Goal: Information Seeking & Learning: Learn about a topic

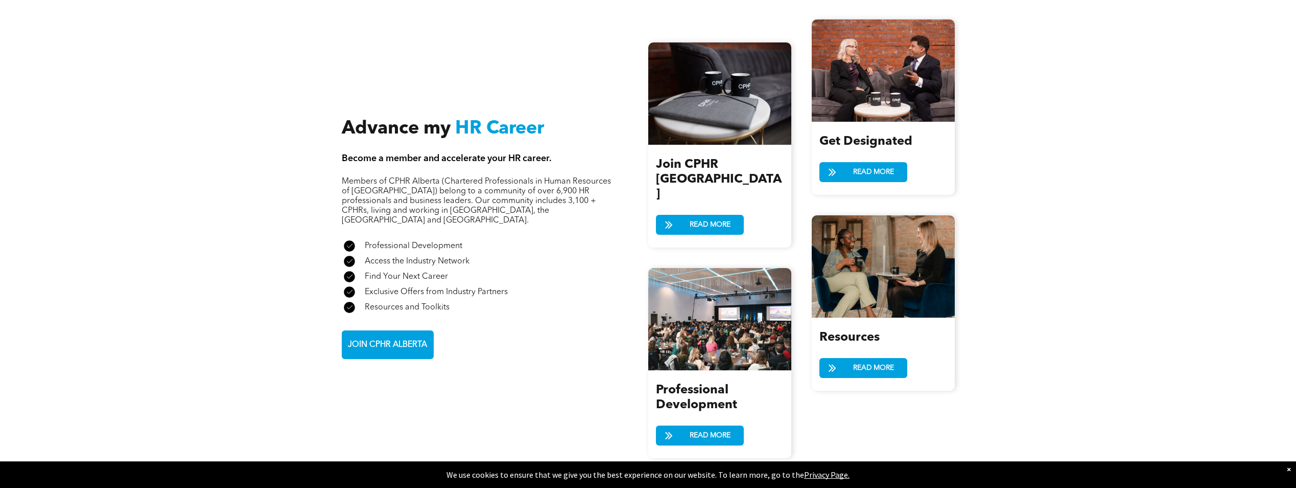
scroll to position [1175, 0]
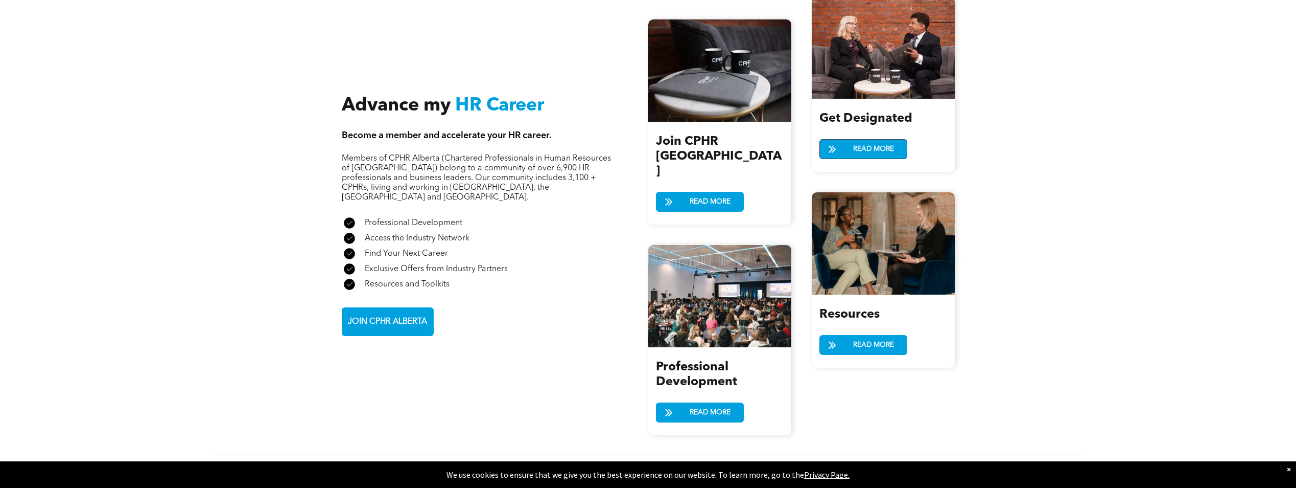
click at [862, 142] on span "READ MORE" at bounding box center [874, 149] width 48 height 19
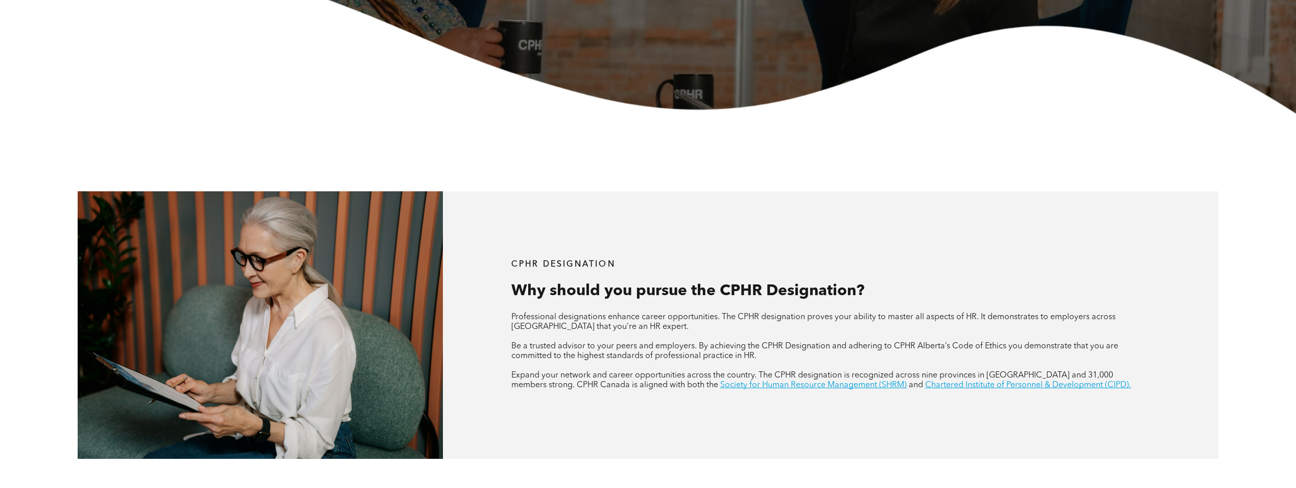
scroll to position [358, 0]
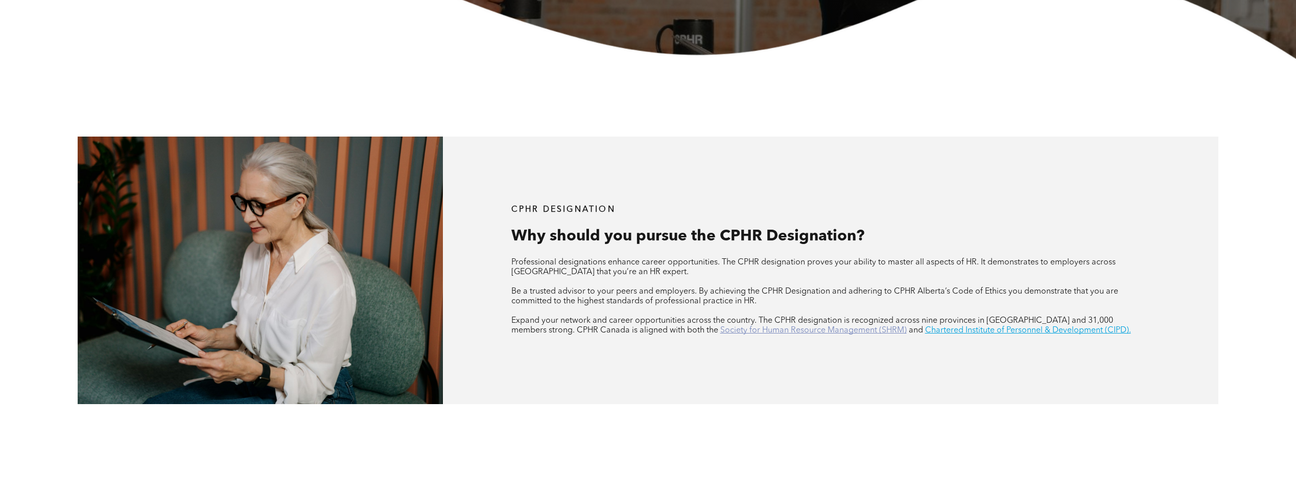
click at [721, 328] on link "Society for Human Resource Management (SHRM)" at bounding box center [814, 330] width 187 height 8
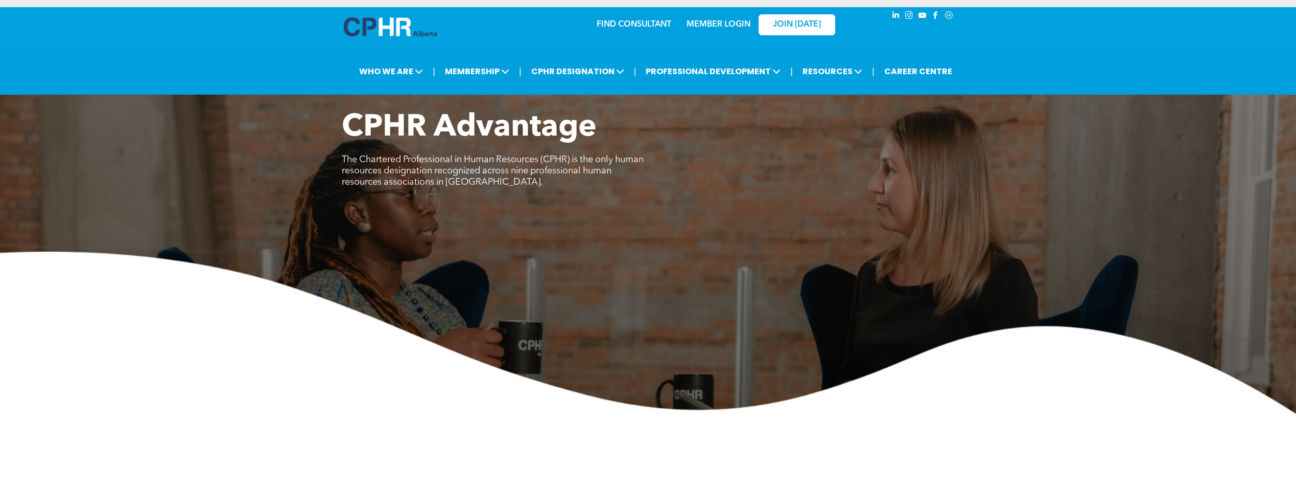
scroll to position [0, 0]
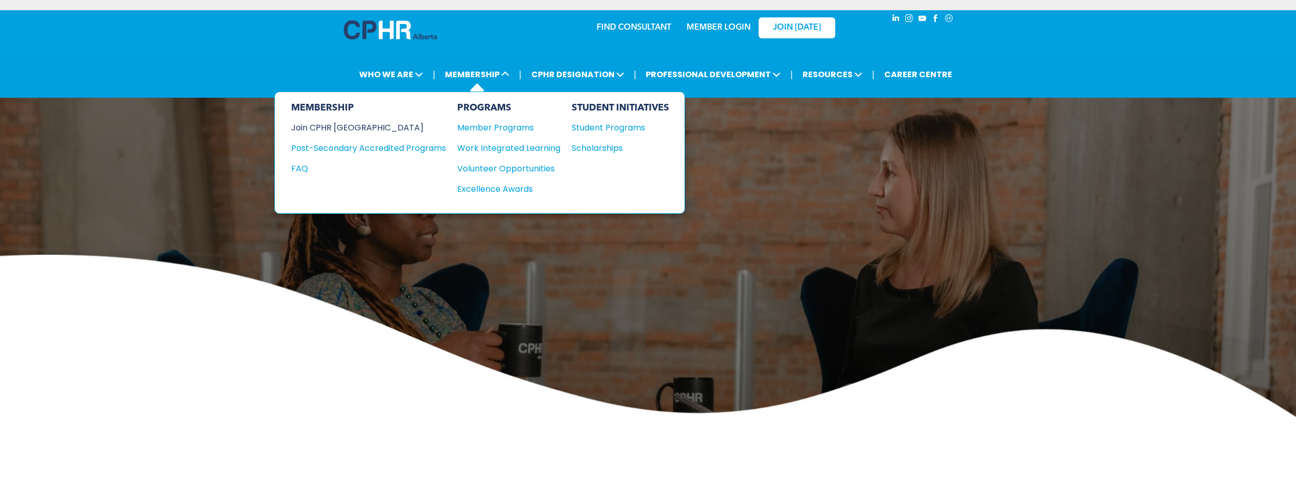
click at [350, 128] on div "Join CPHR [GEOGRAPHIC_DATA]" at bounding box center [361, 127] width 140 height 13
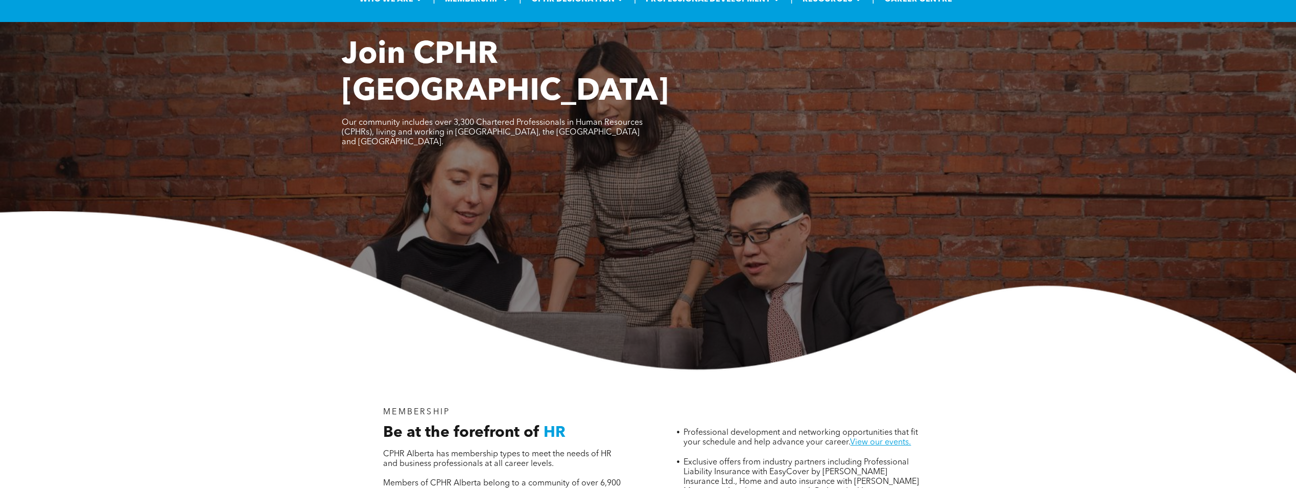
scroll to position [51, 0]
